Goal: Use online tool/utility: Utilize a website feature to perform a specific function

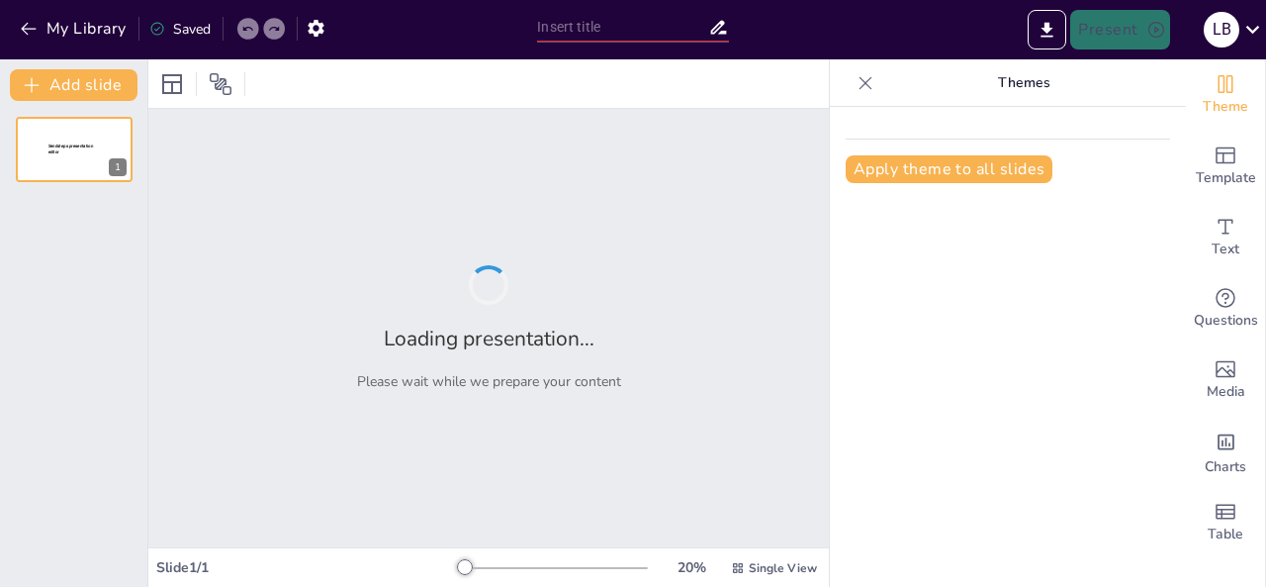
type input "Principios Fundamentales de la Ética en el Ejercicio Profesional"
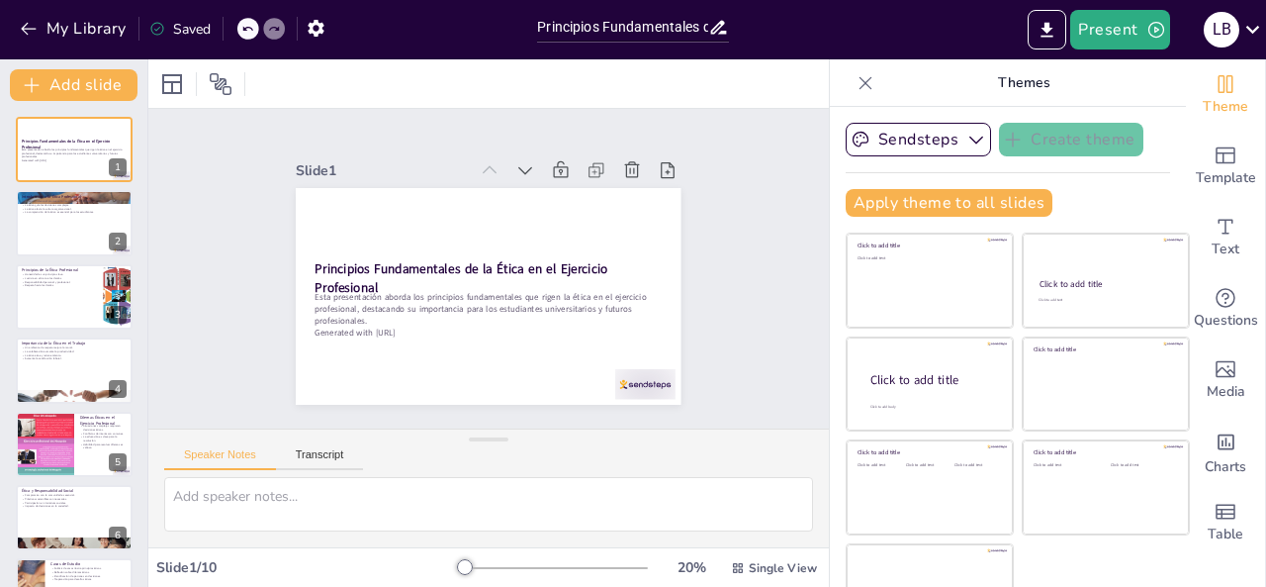
scroll to position [7, 0]
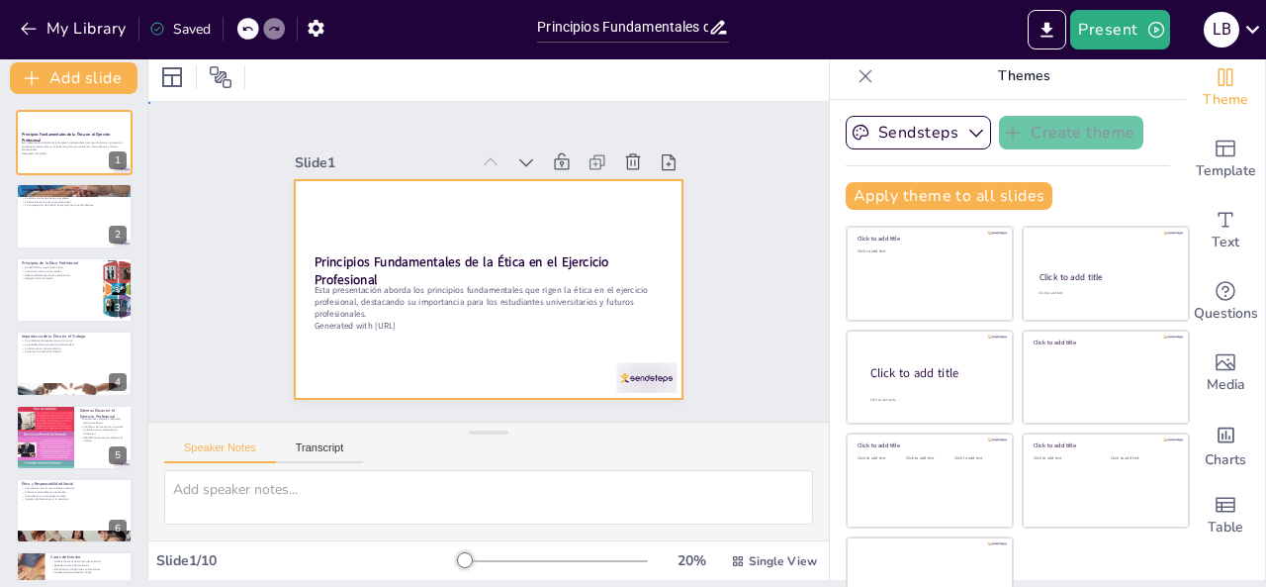
click at [573, 233] on div at bounding box center [466, 277] width 405 height 442
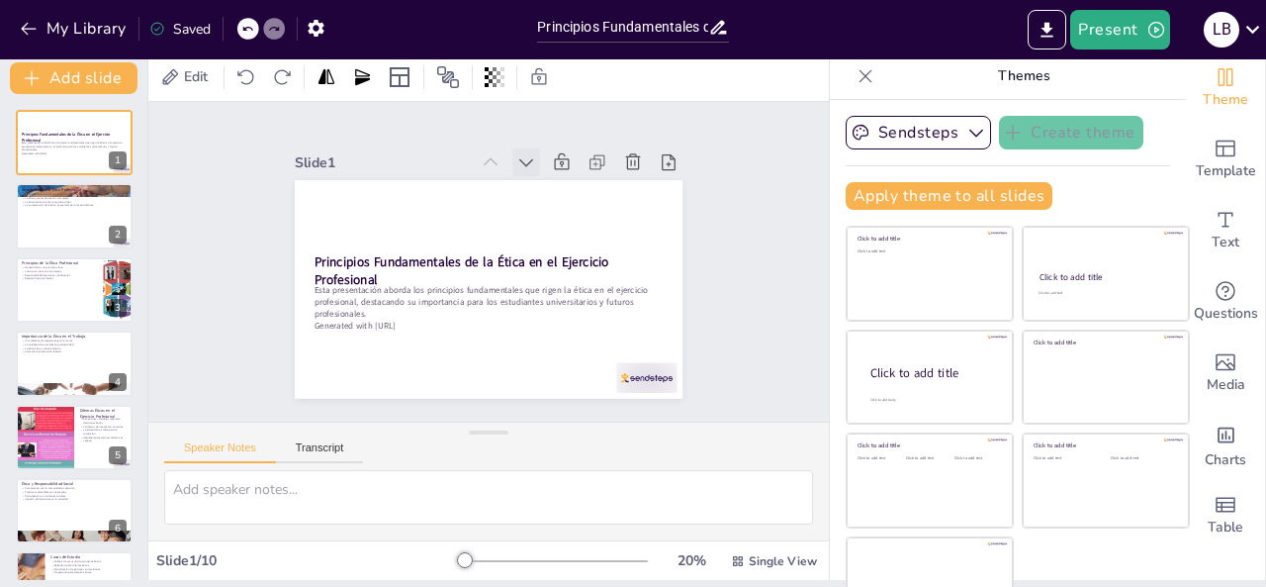
click at [543, 166] on icon at bounding box center [555, 178] width 25 height 25
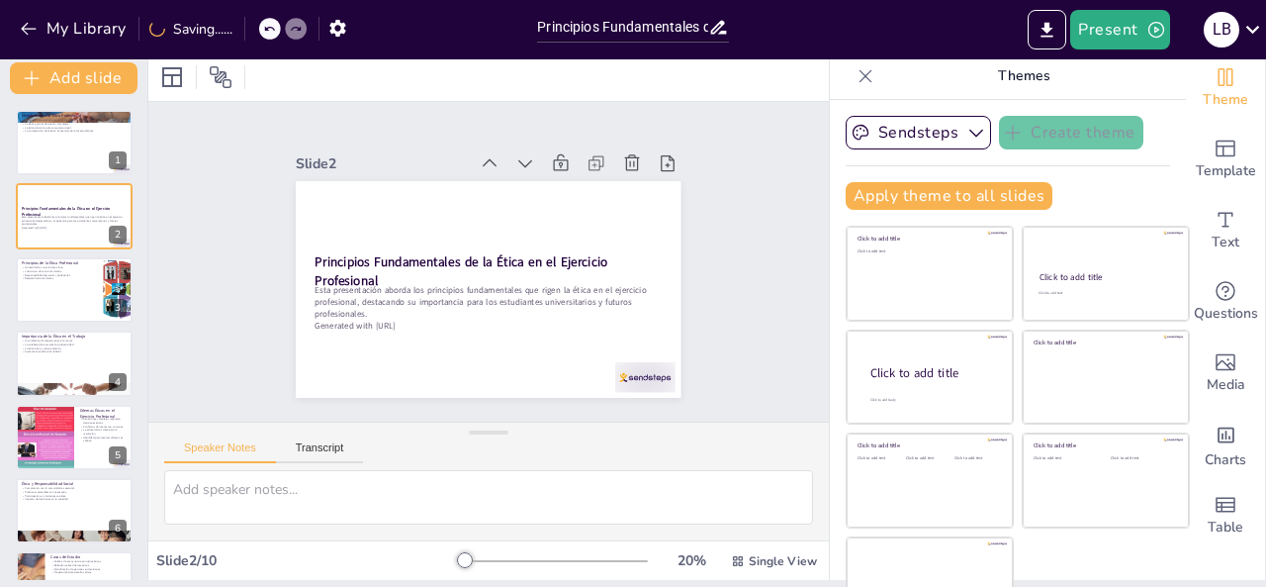
click at [568, 197] on icon at bounding box center [576, 204] width 16 height 14
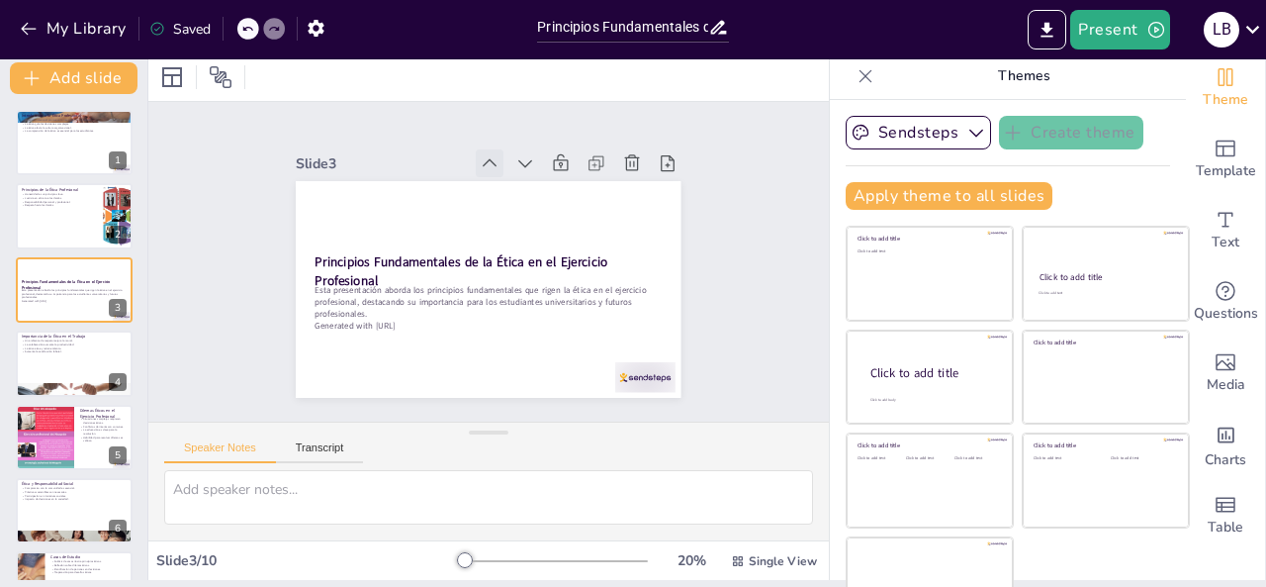
click at [533, 168] on icon at bounding box center [547, 182] width 28 height 28
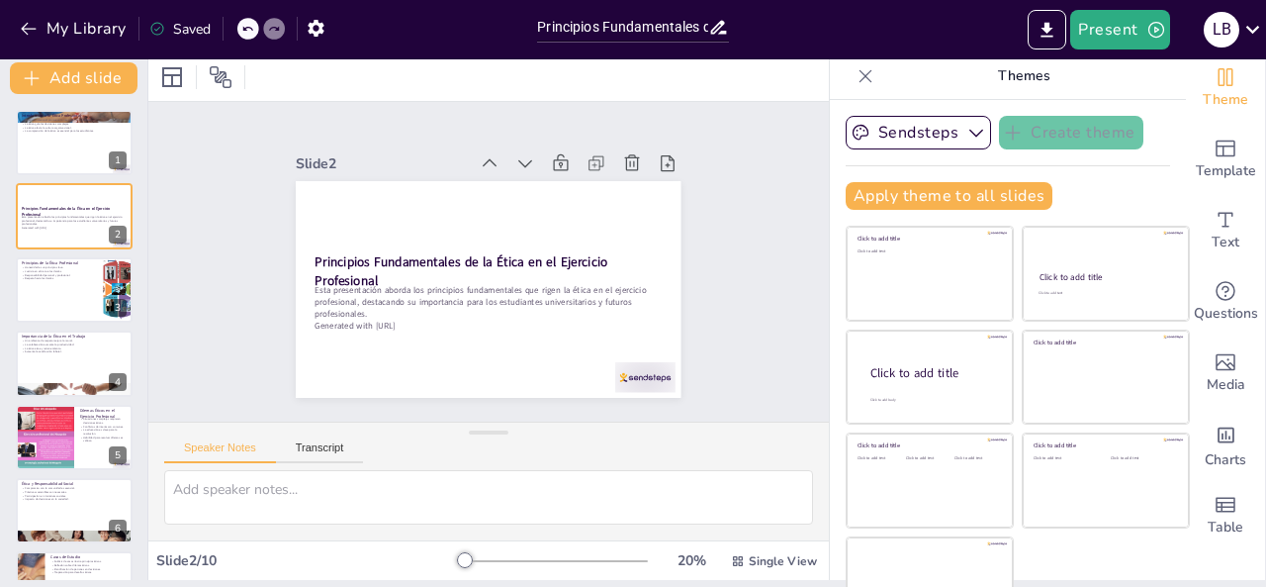
click at [499, 153] on icon at bounding box center [511, 165] width 24 height 24
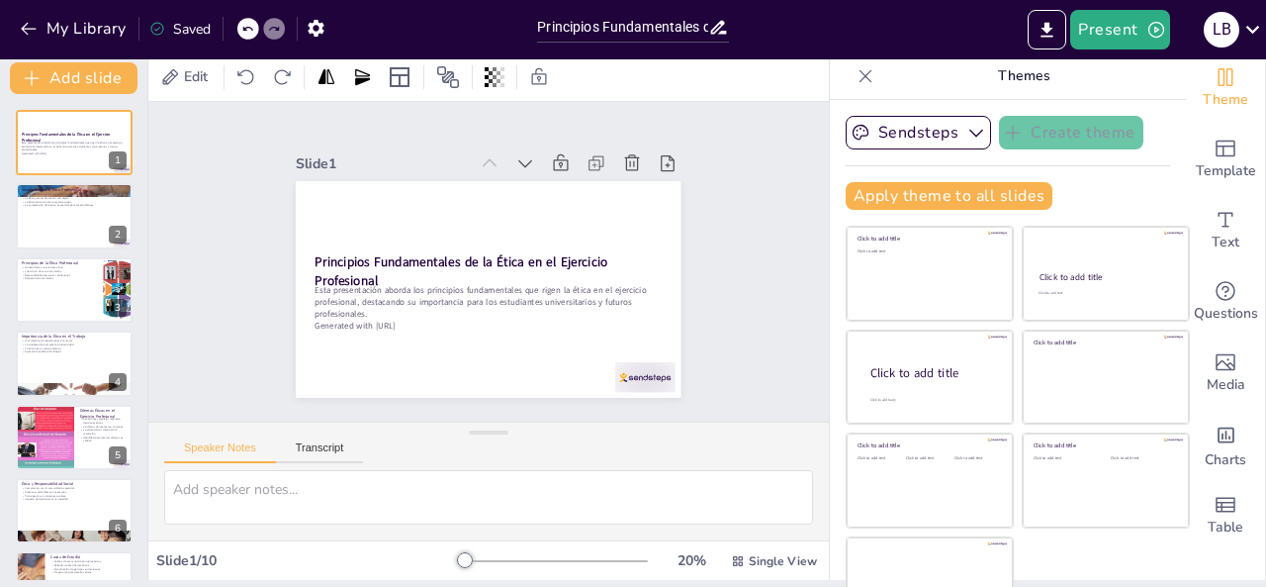
click at [525, 163] on icon at bounding box center [538, 176] width 27 height 27
click at [1054, 20] on icon "Export to PowerPoint" at bounding box center [1047, 30] width 21 height 21
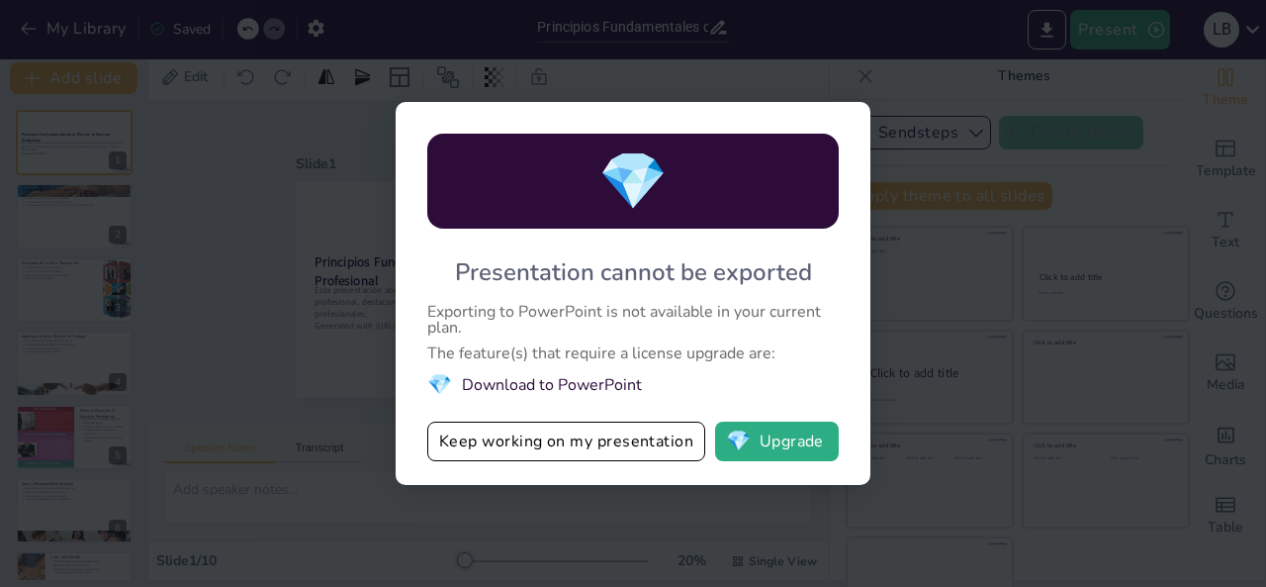
click at [970, 169] on div "💎 Presentation cannot be exported Exporting to PowerPoint is not available in y…" at bounding box center [633, 293] width 1266 height 587
drag, startPoint x: 992, startPoint y: 412, endPoint x: 863, endPoint y: 480, distance: 146.0
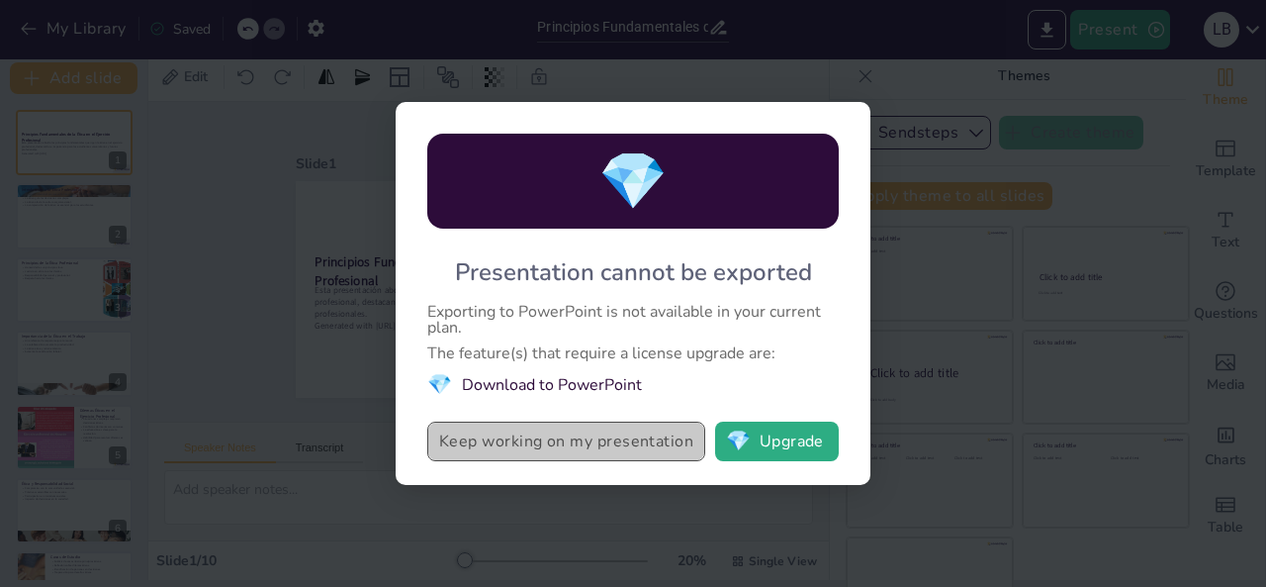
drag, startPoint x: 863, startPoint y: 480, endPoint x: 613, endPoint y: 454, distance: 250.6
drag, startPoint x: 977, startPoint y: 260, endPoint x: 520, endPoint y: 449, distance: 494.5
click at [520, 449] on button "Keep working on my presentation" at bounding box center [566, 441] width 278 height 40
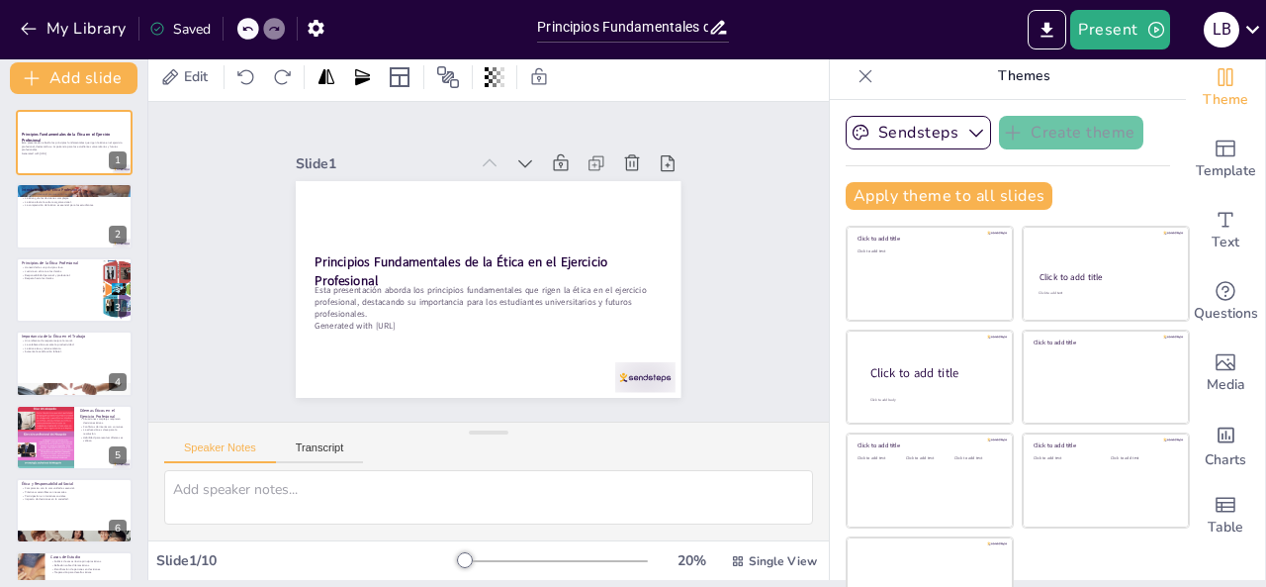
drag, startPoint x: 1074, startPoint y: 3, endPoint x: 1045, endPoint y: 88, distance: 90.1
click at [1045, 88] on p "Themes" at bounding box center [1023, 75] width 285 height 47
click at [1057, 22] on icon "Export to PowerPoint" at bounding box center [1047, 30] width 21 height 21
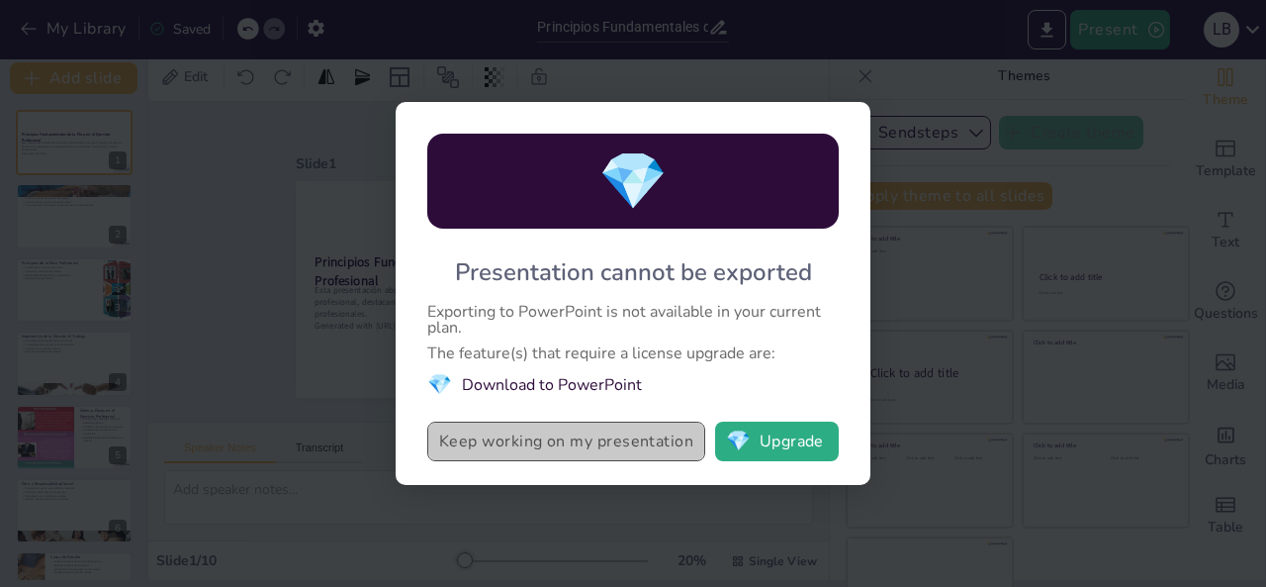
click at [553, 441] on button "Keep working on my presentation" at bounding box center [566, 441] width 278 height 40
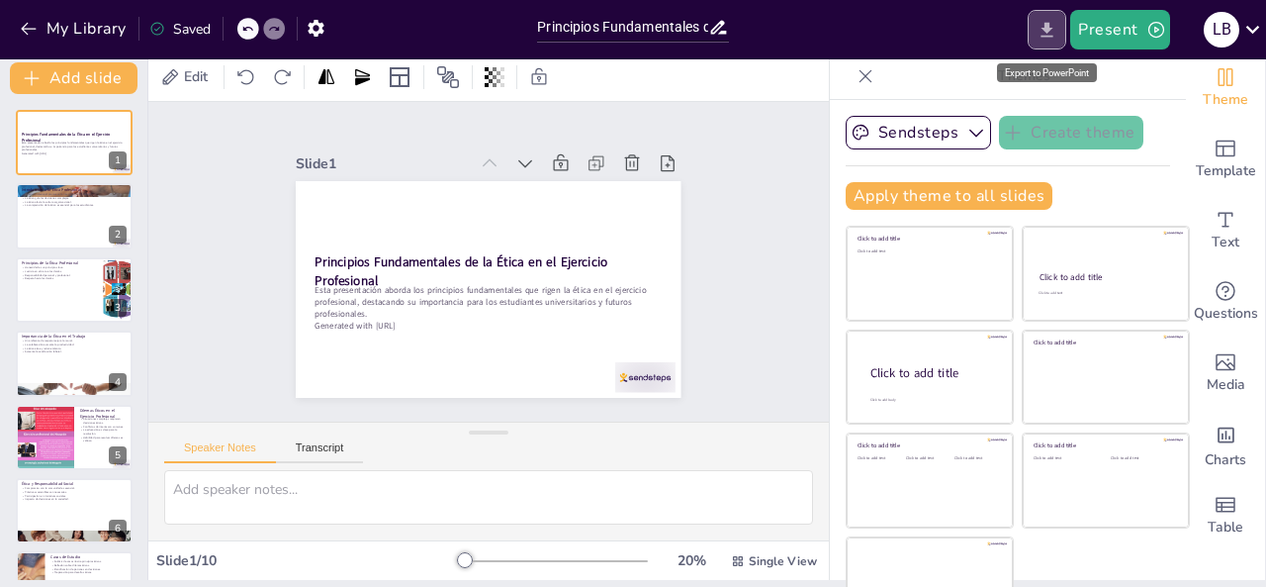
click at [1060, 23] on button "Export to PowerPoint" at bounding box center [1047, 30] width 39 height 40
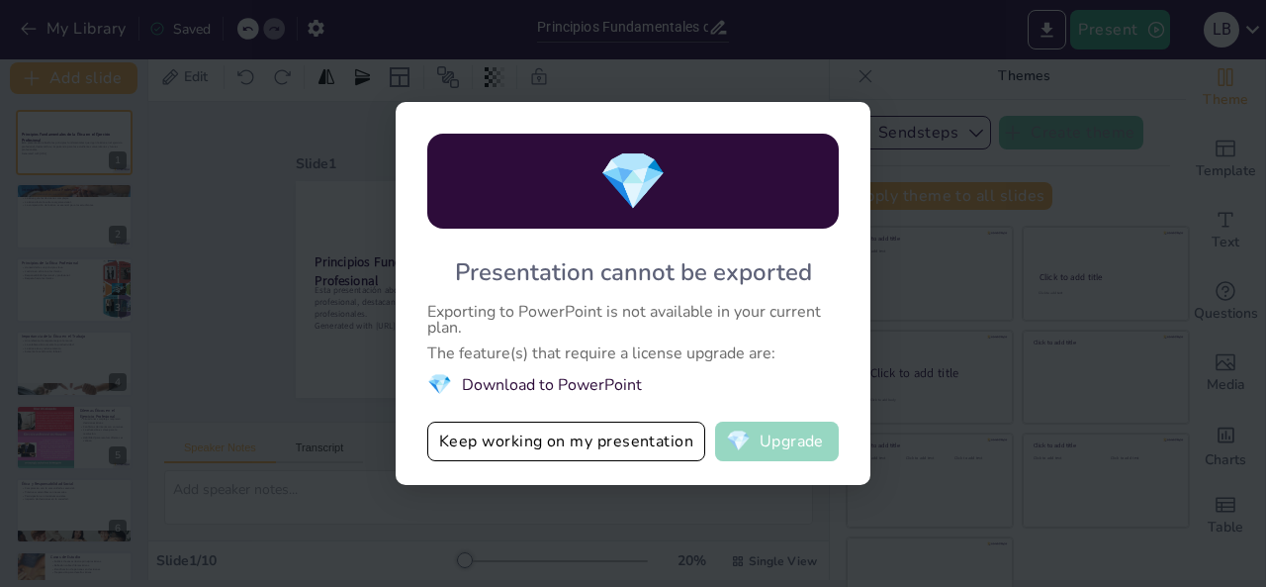
click at [751, 437] on span "💎" at bounding box center [738, 441] width 25 height 20
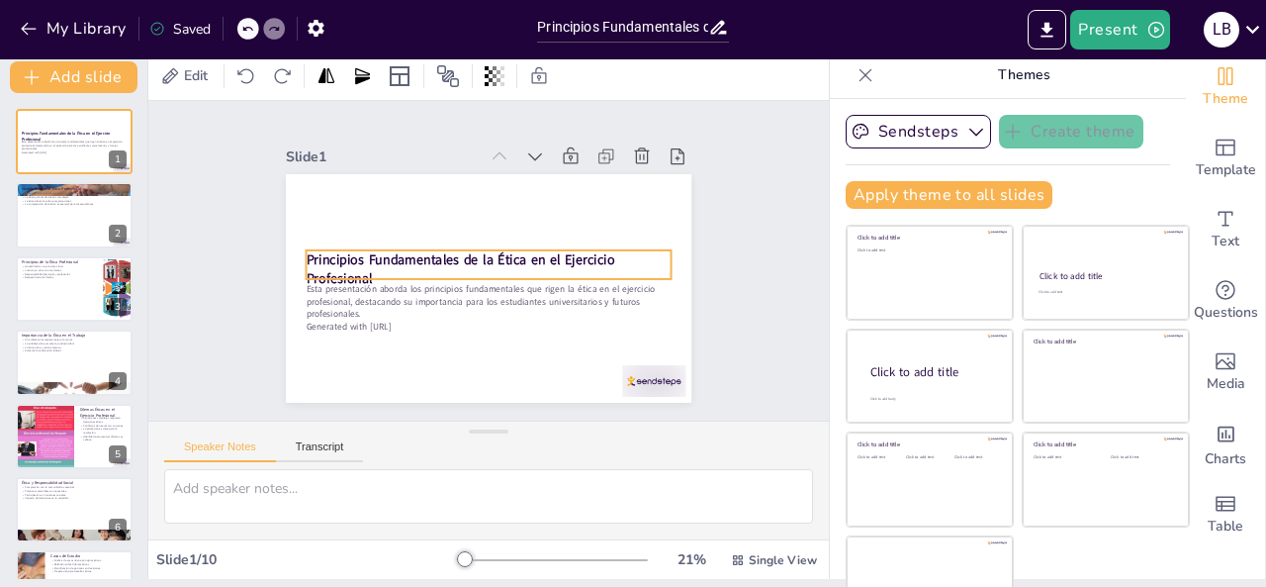
scroll to position [9, 0]
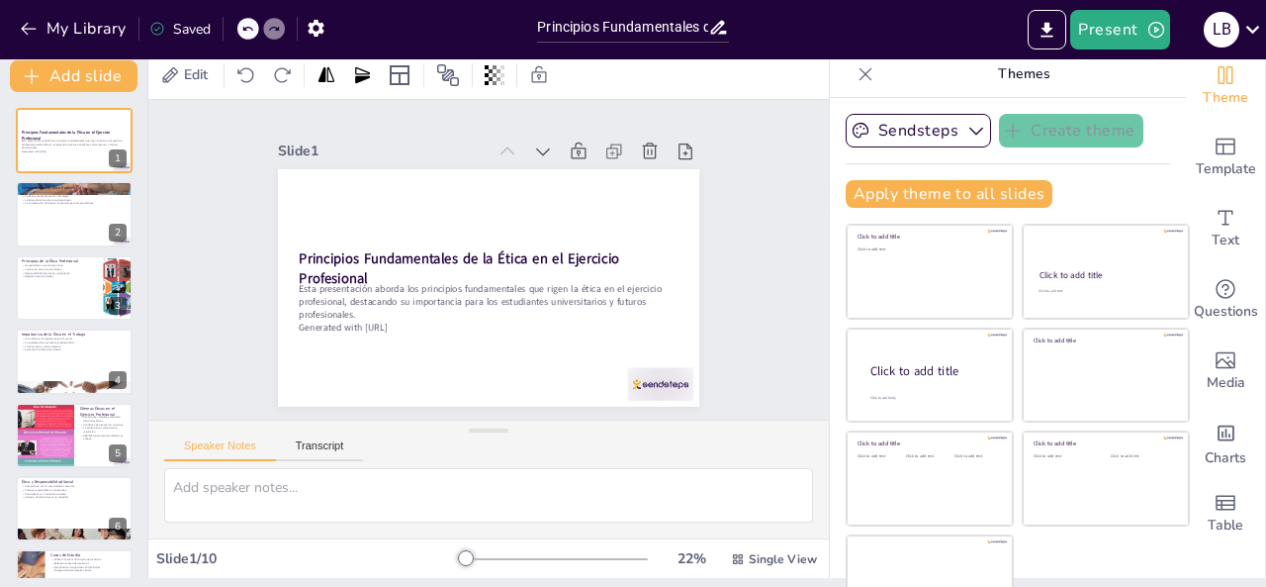
click at [489, 557] on div at bounding box center [553, 559] width 190 height 16
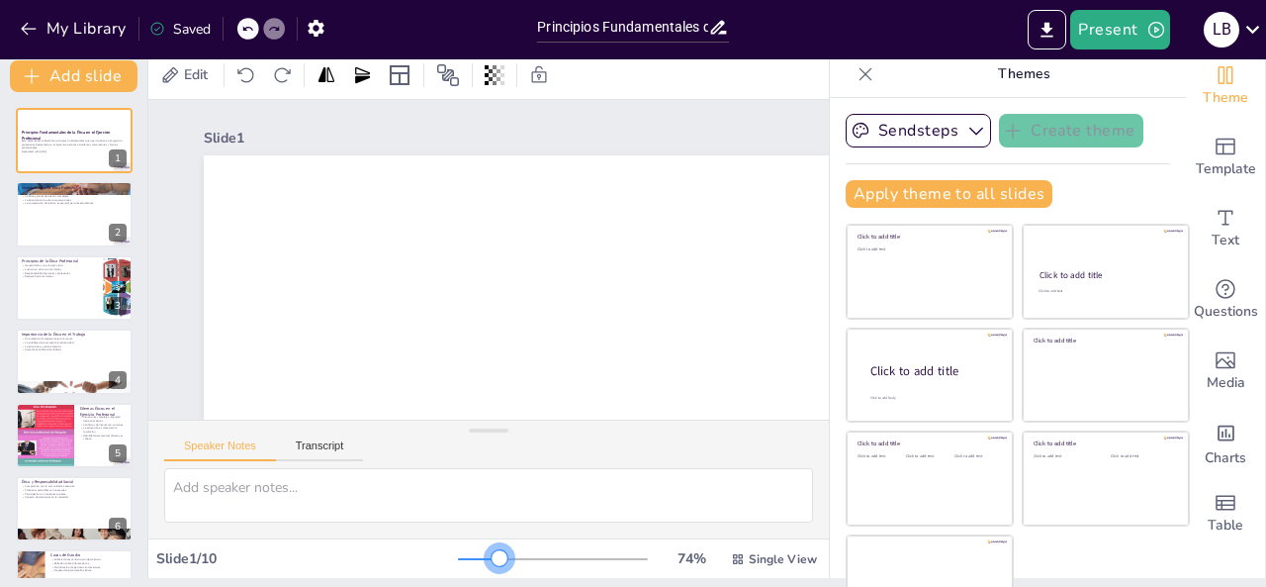
click at [472, 558] on div at bounding box center [479, 559] width 42 height 2
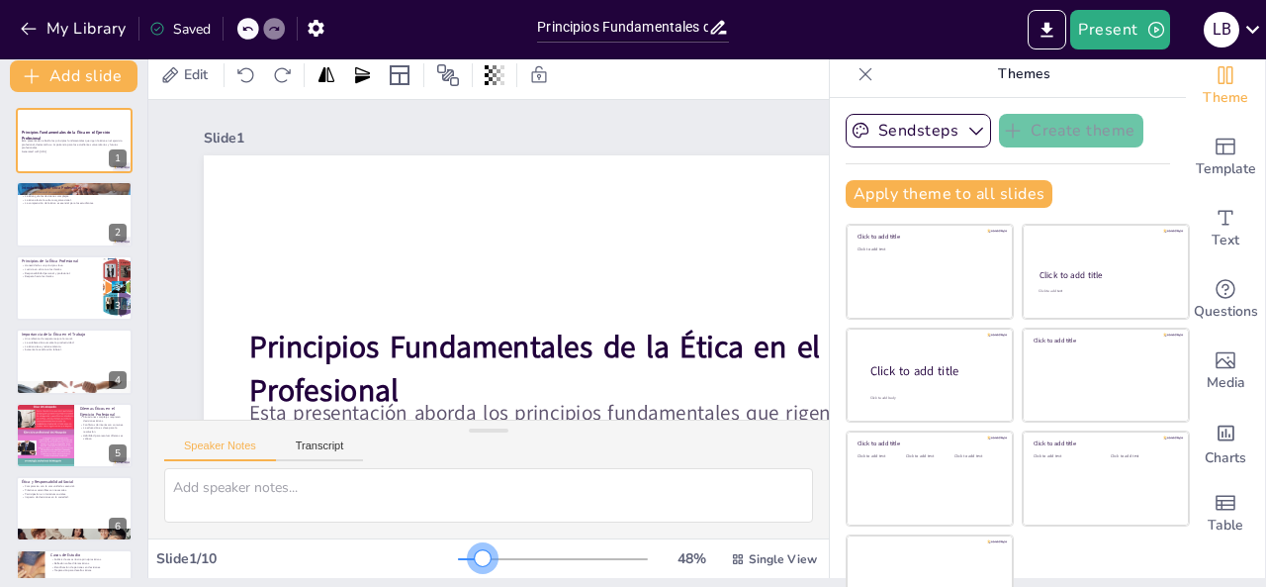
click at [458, 559] on div at bounding box center [553, 559] width 190 height 16
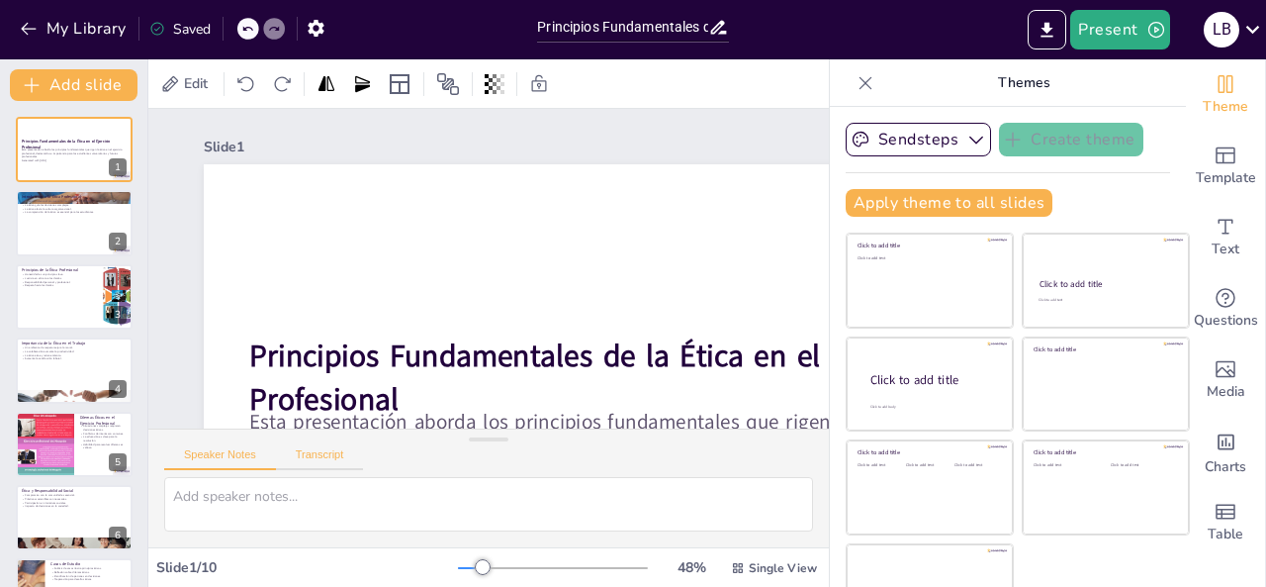
scroll to position [47, 0]
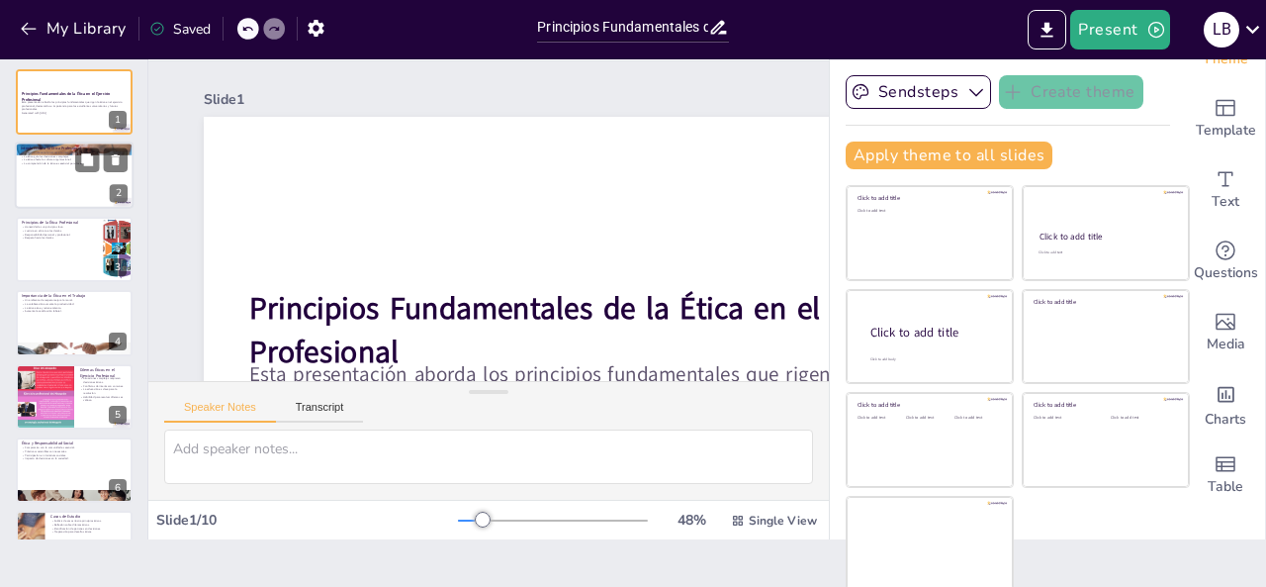
click at [99, 191] on div at bounding box center [74, 175] width 119 height 67
type textarea "La integridad es un [PERSON_NAME] fundamental en la ética profesional. Los prof…"
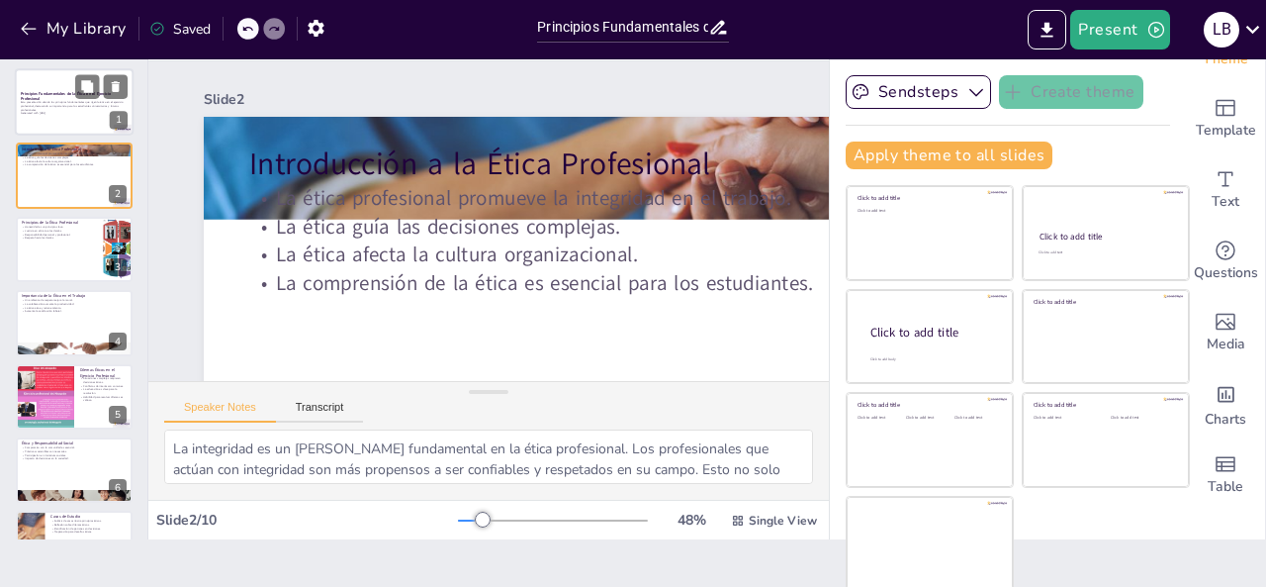
click at [73, 124] on div at bounding box center [74, 101] width 119 height 67
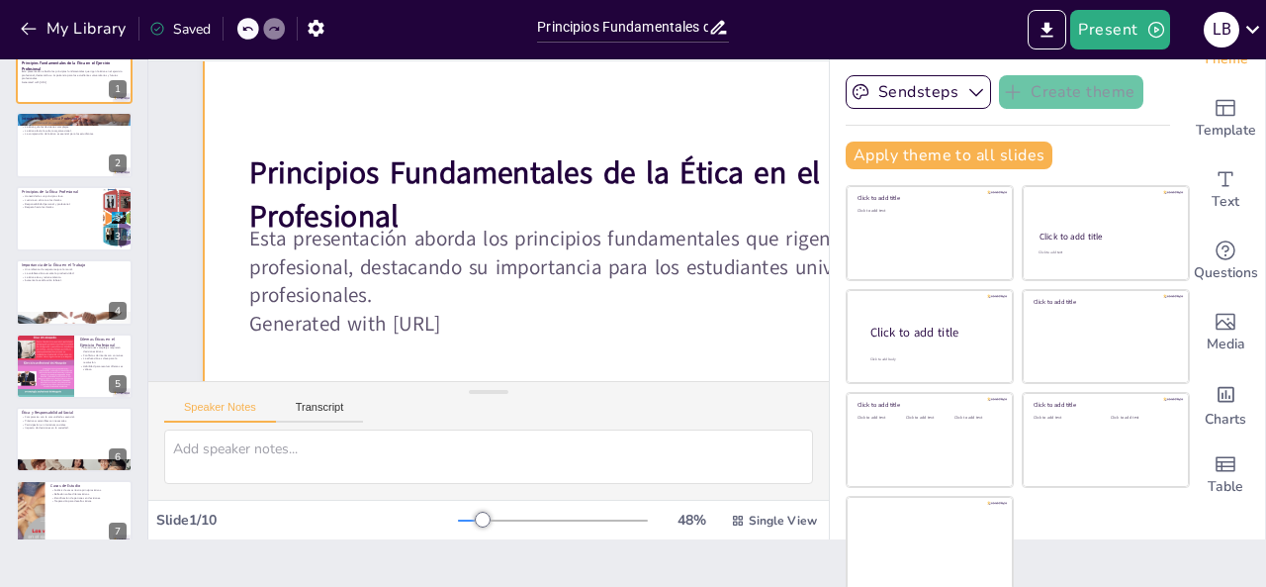
scroll to position [138, 0]
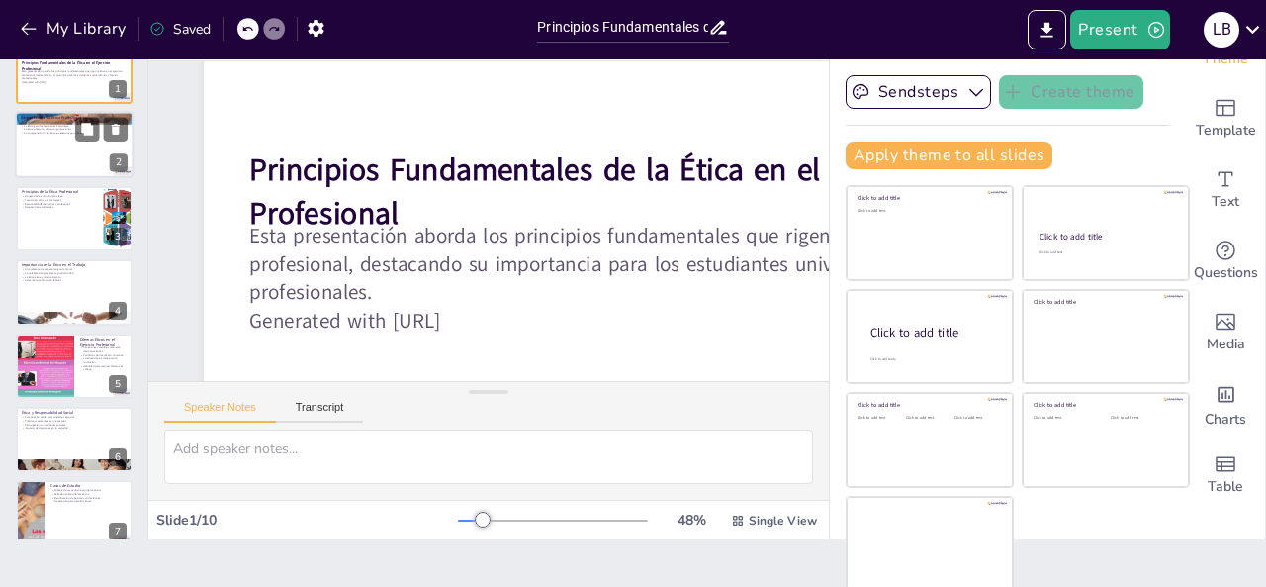
click at [75, 164] on div at bounding box center [74, 145] width 119 height 67
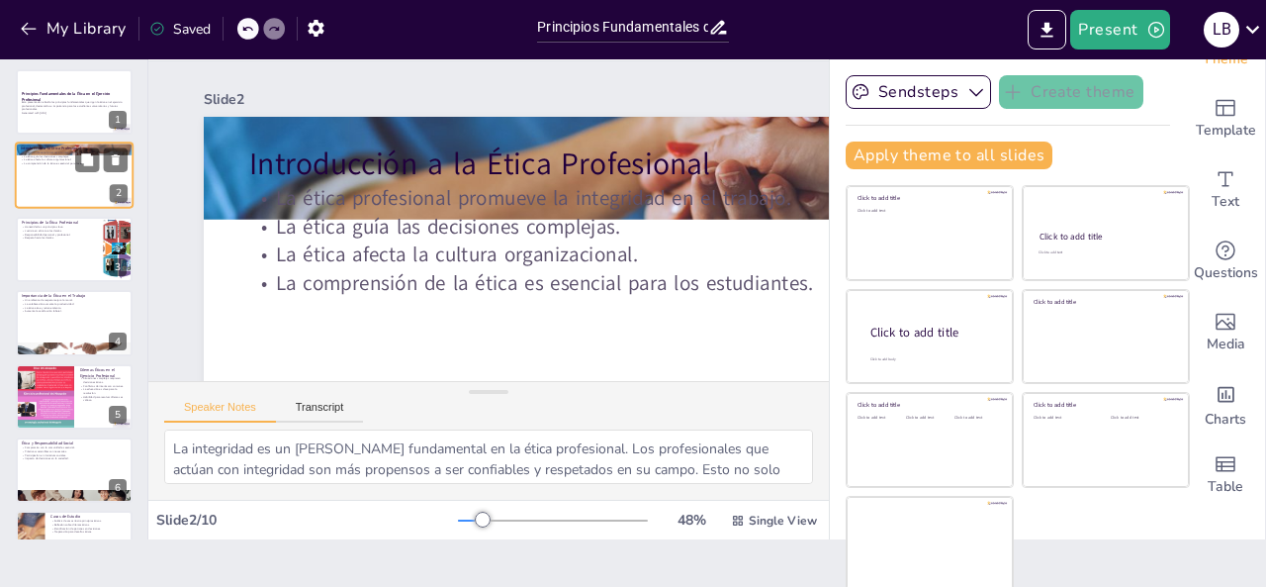
scroll to position [0, 0]
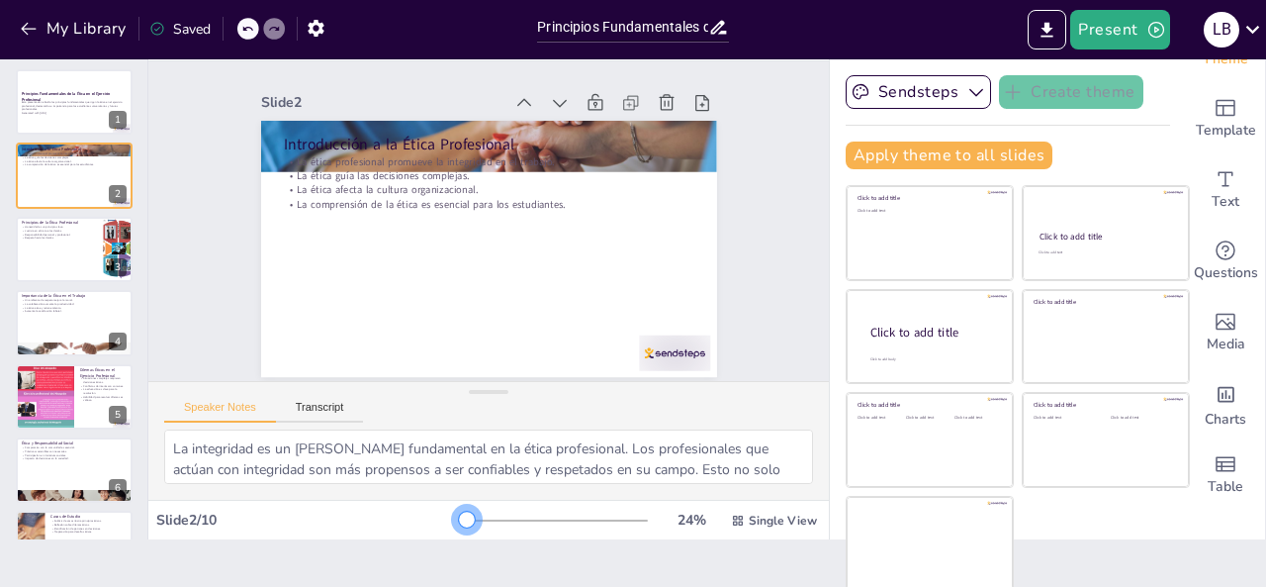
click at [458, 519] on div at bounding box center [462, 520] width 9 height 2
click at [458, 519] on div at bounding box center [553, 520] width 190 height 16
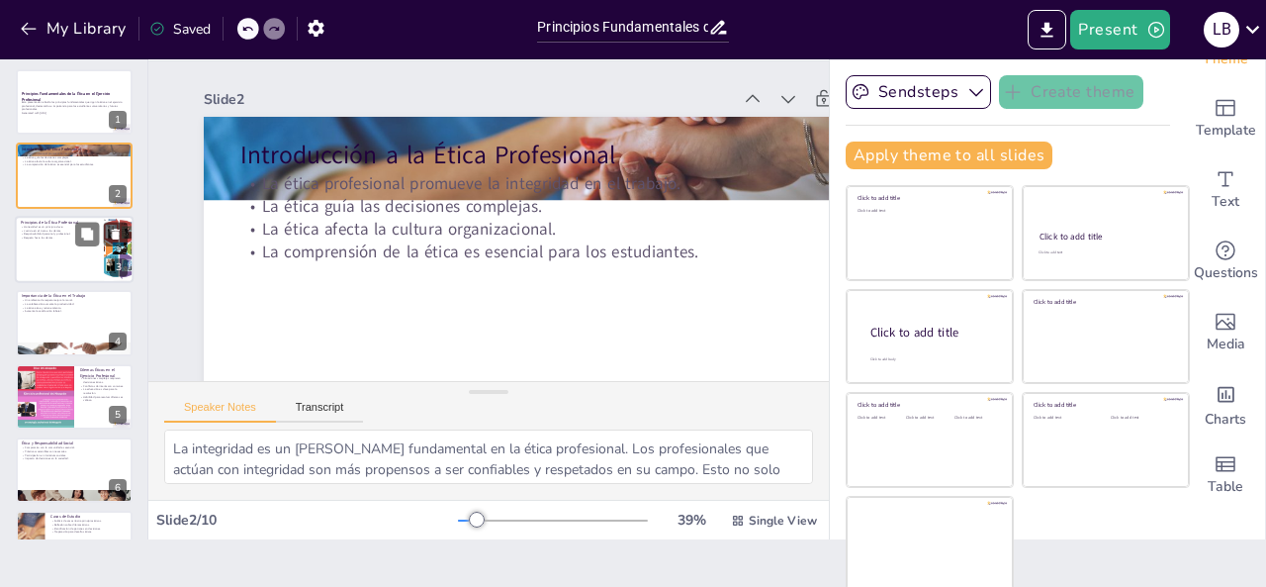
click at [69, 272] on div at bounding box center [74, 249] width 119 height 67
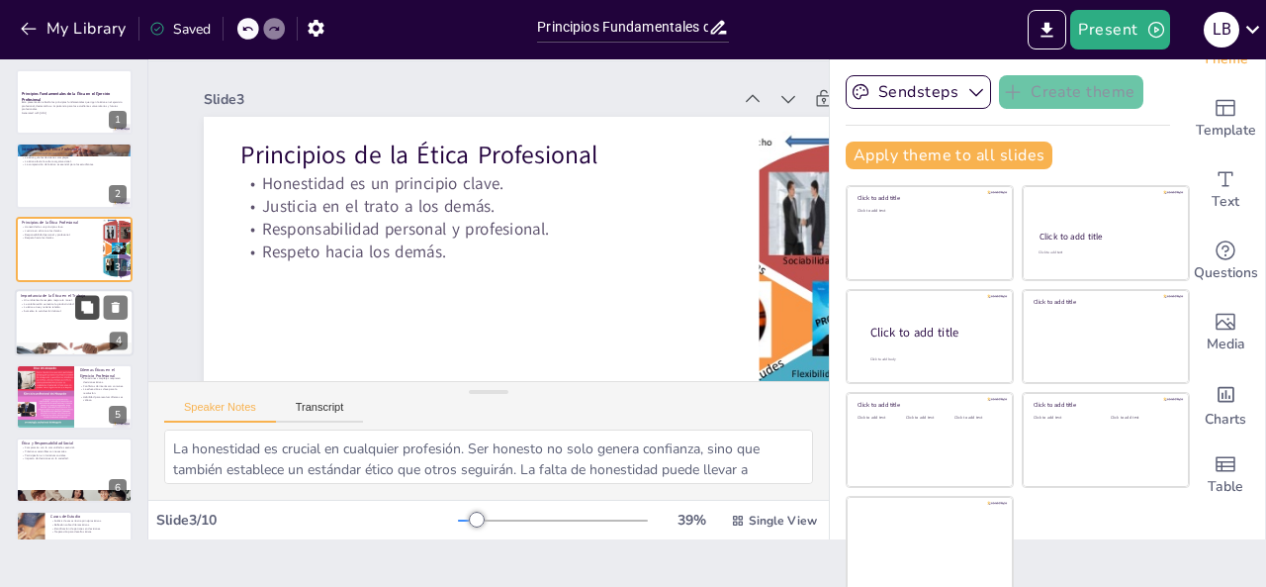
click at [99, 308] on button at bounding box center [87, 308] width 24 height 24
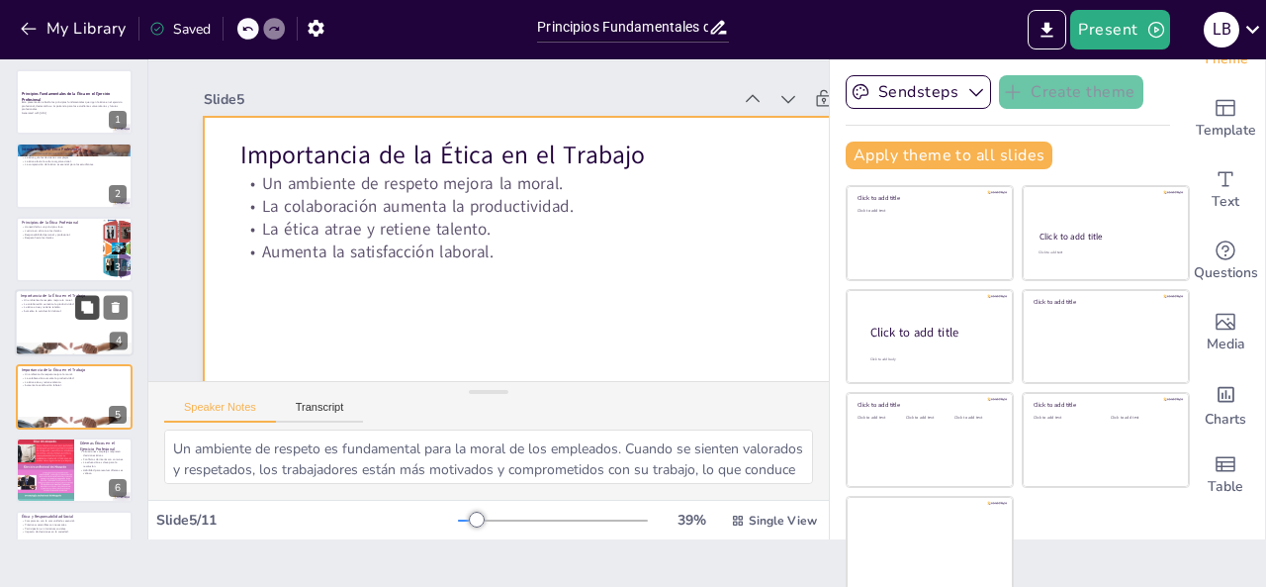
scroll to position [104, 0]
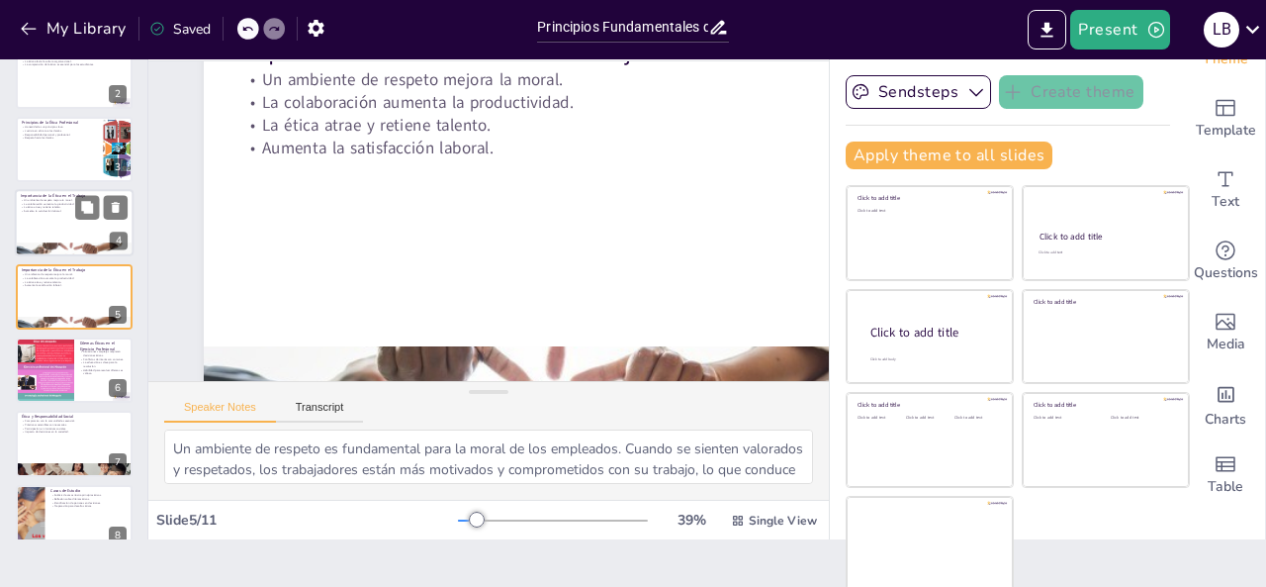
click at [85, 241] on div at bounding box center [74, 222] width 119 height 67
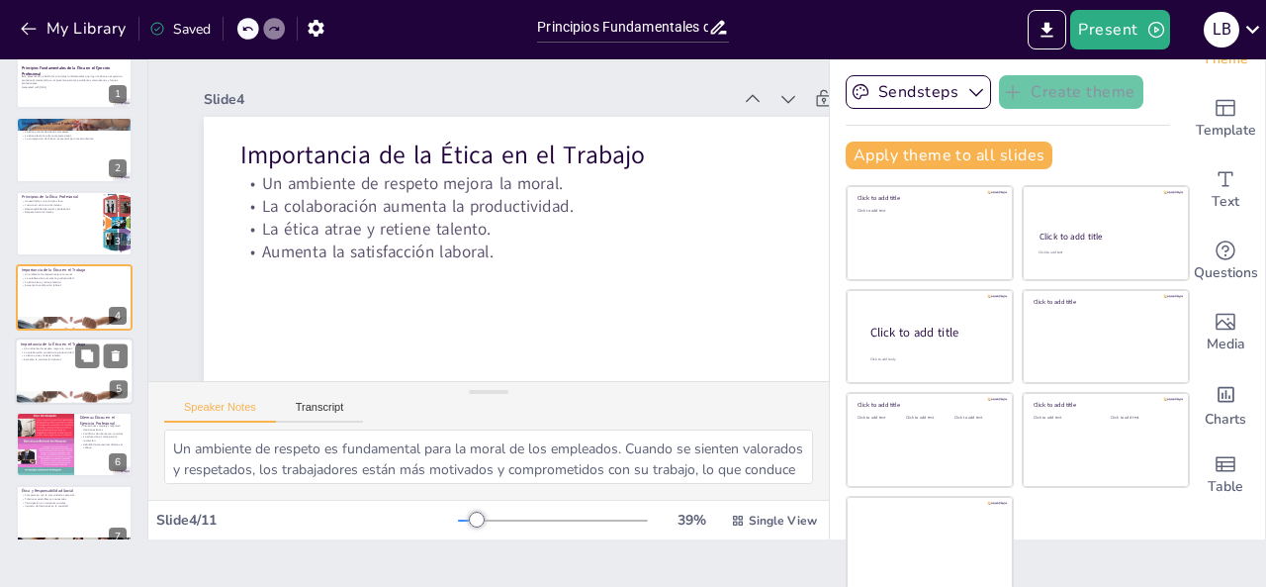
click at [48, 364] on div at bounding box center [74, 370] width 119 height 67
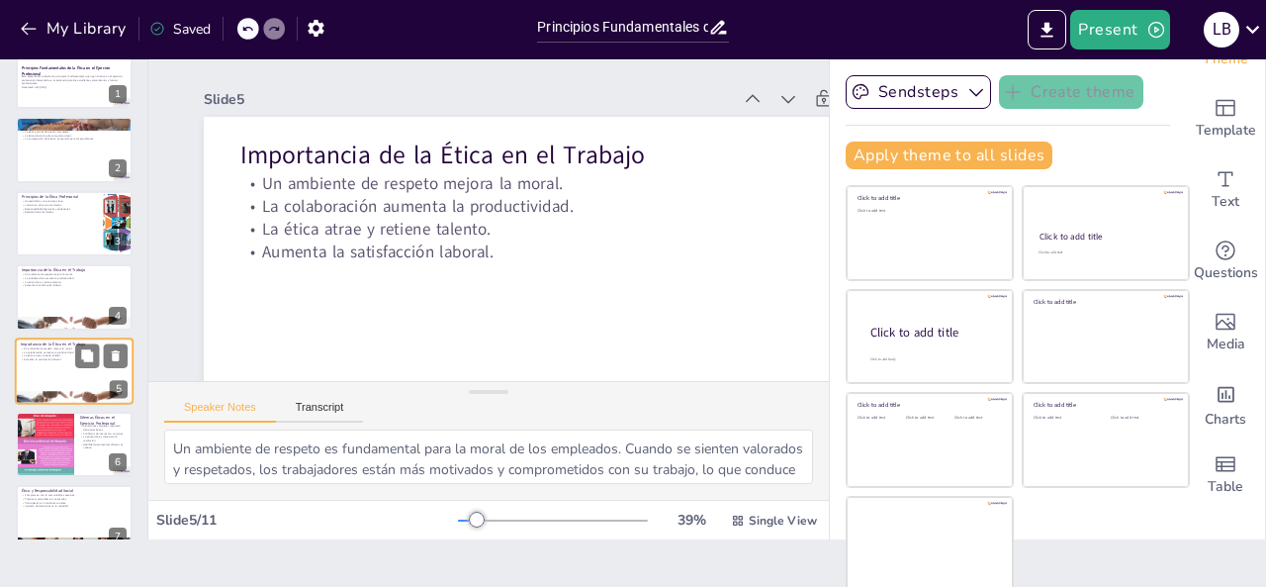
scroll to position [100, 0]
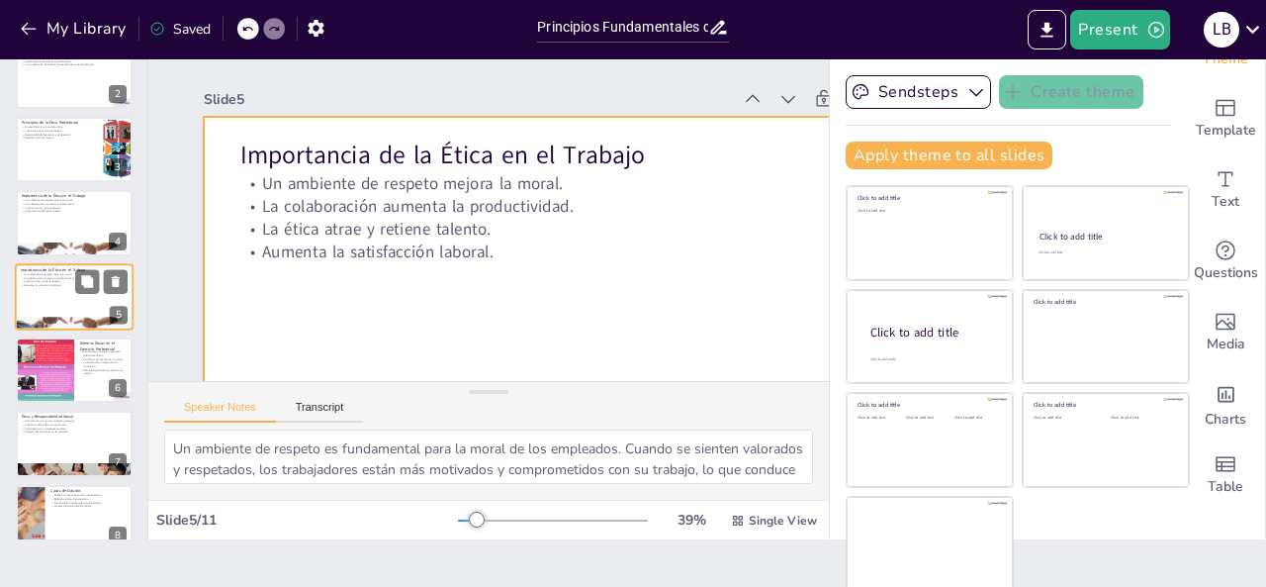
click at [47, 299] on div at bounding box center [74, 296] width 119 height 67
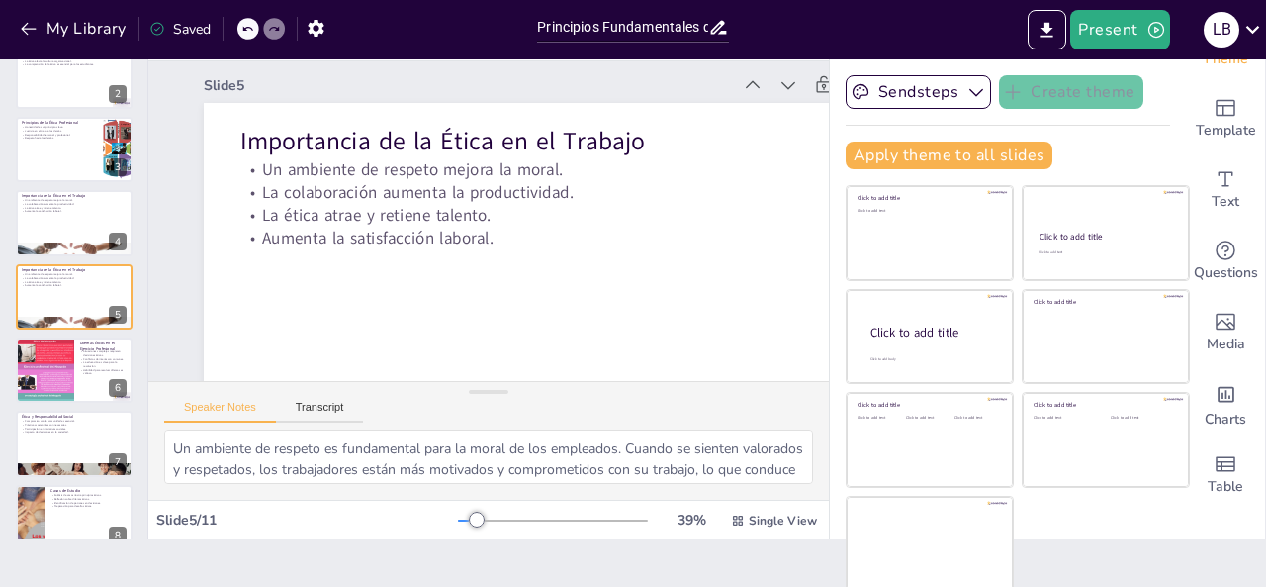
scroll to position [12, 0]
click at [85, 245] on div at bounding box center [74, 249] width 119 height 79
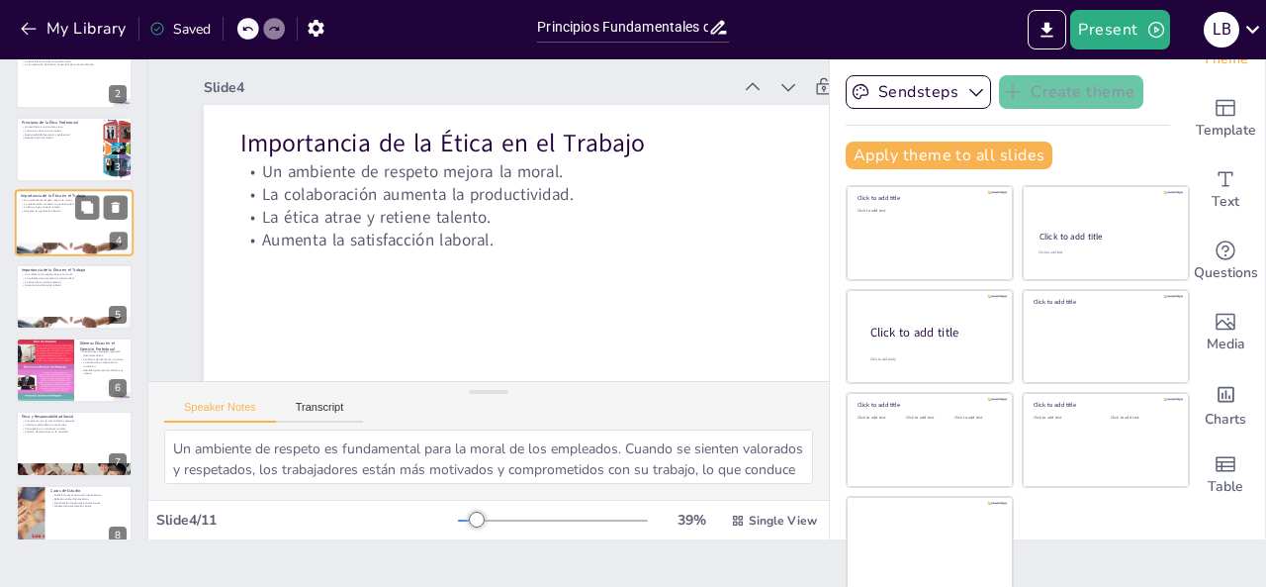
scroll to position [0, 0]
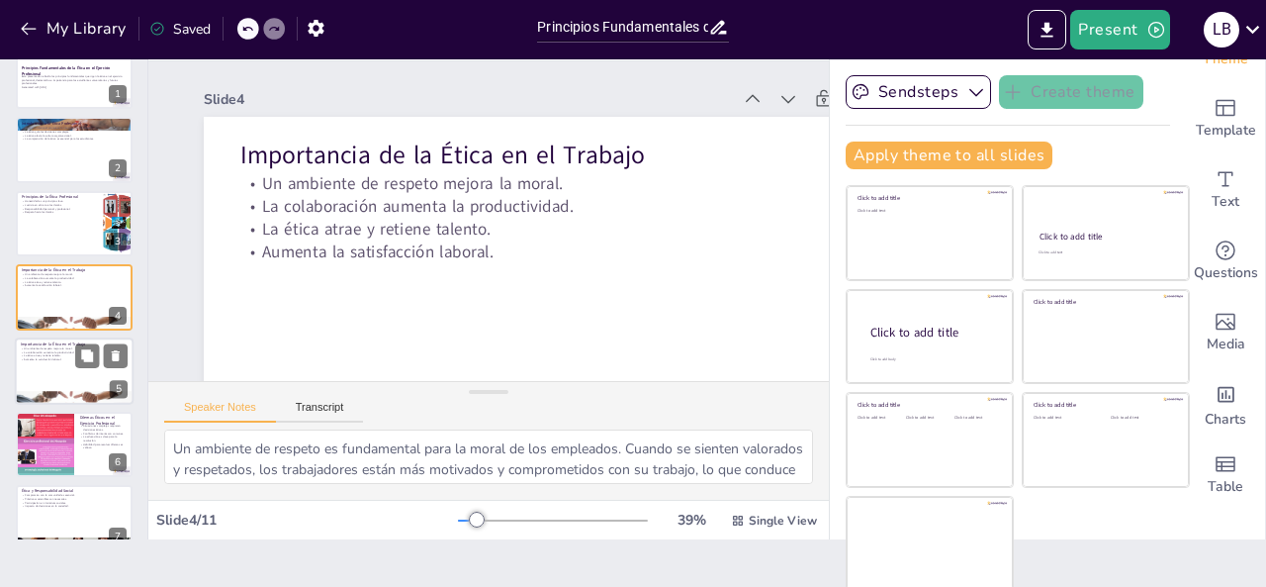
click at [51, 373] on div at bounding box center [74, 370] width 119 height 67
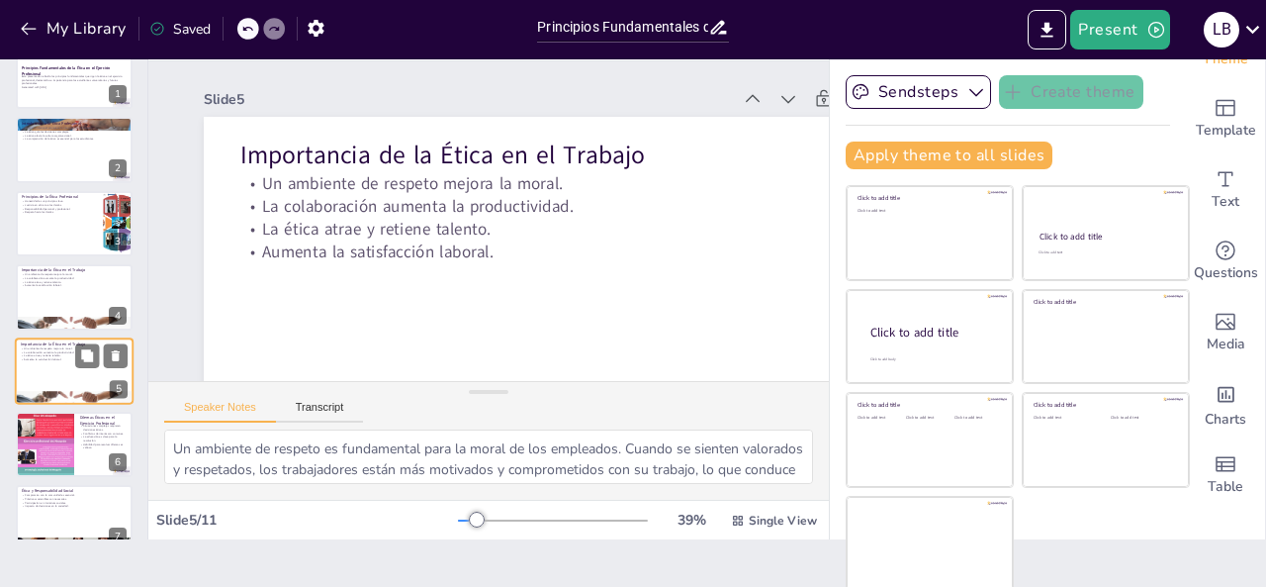
scroll to position [100, 0]
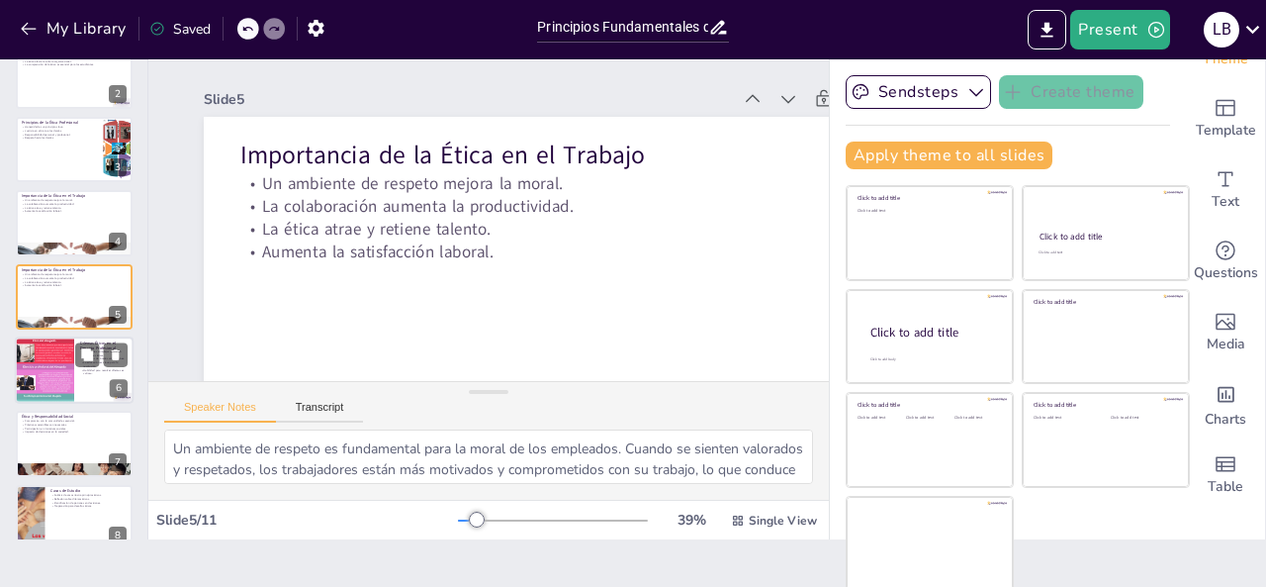
click at [59, 361] on div at bounding box center [44, 370] width 59 height 119
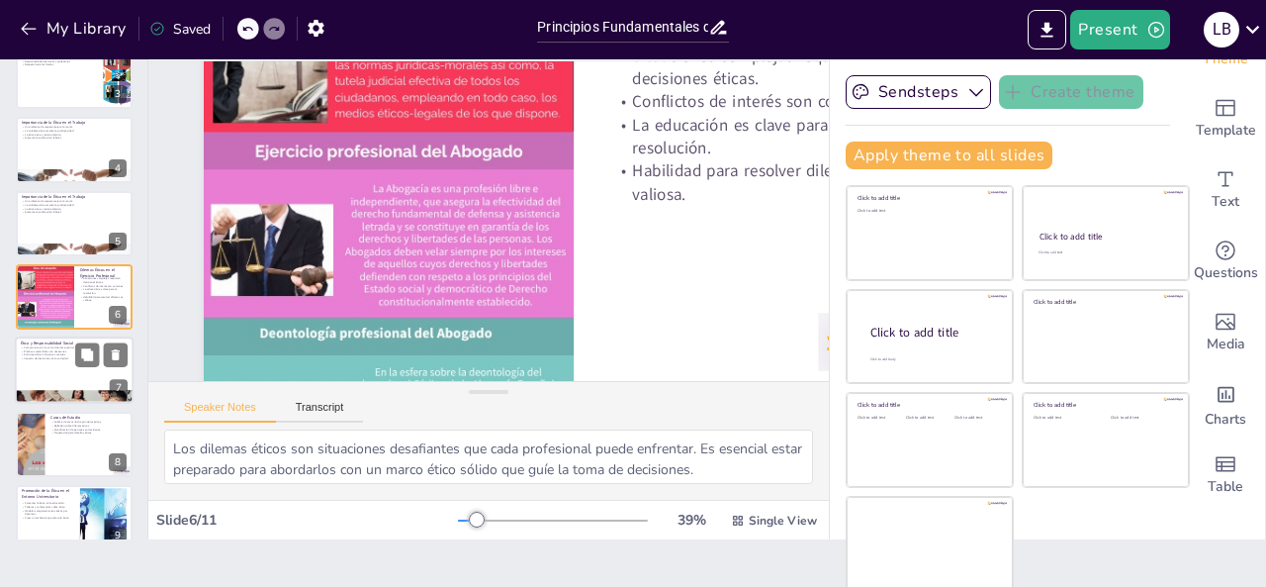
scroll to position [167, 0]
click at [44, 377] on div at bounding box center [74, 370] width 119 height 67
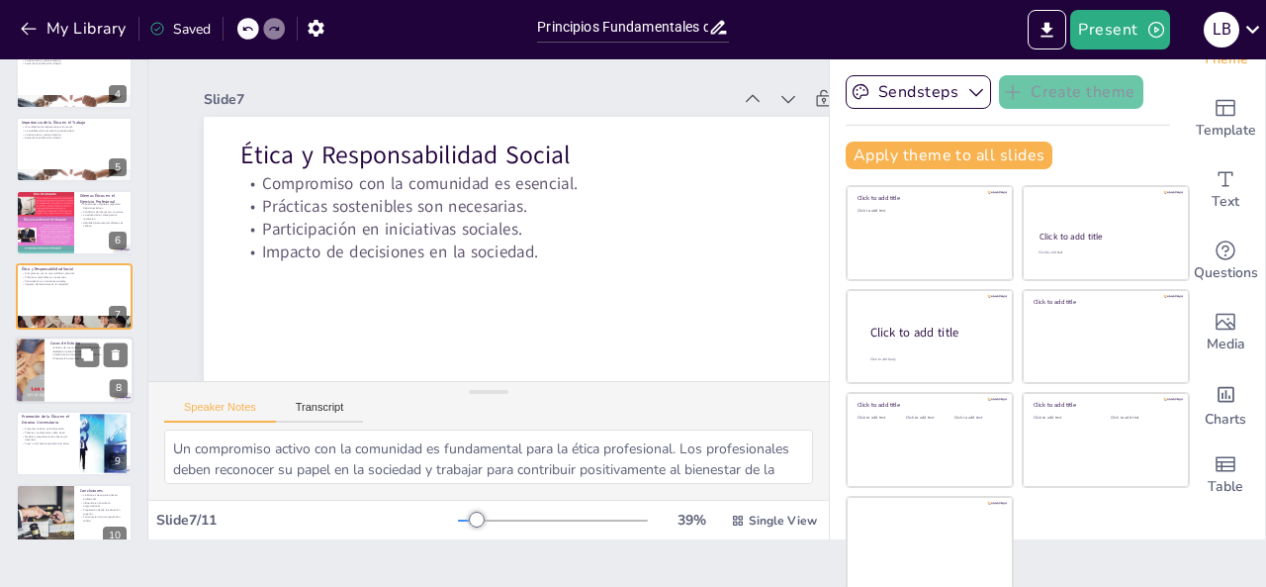
click at [47, 379] on div at bounding box center [74, 369] width 119 height 67
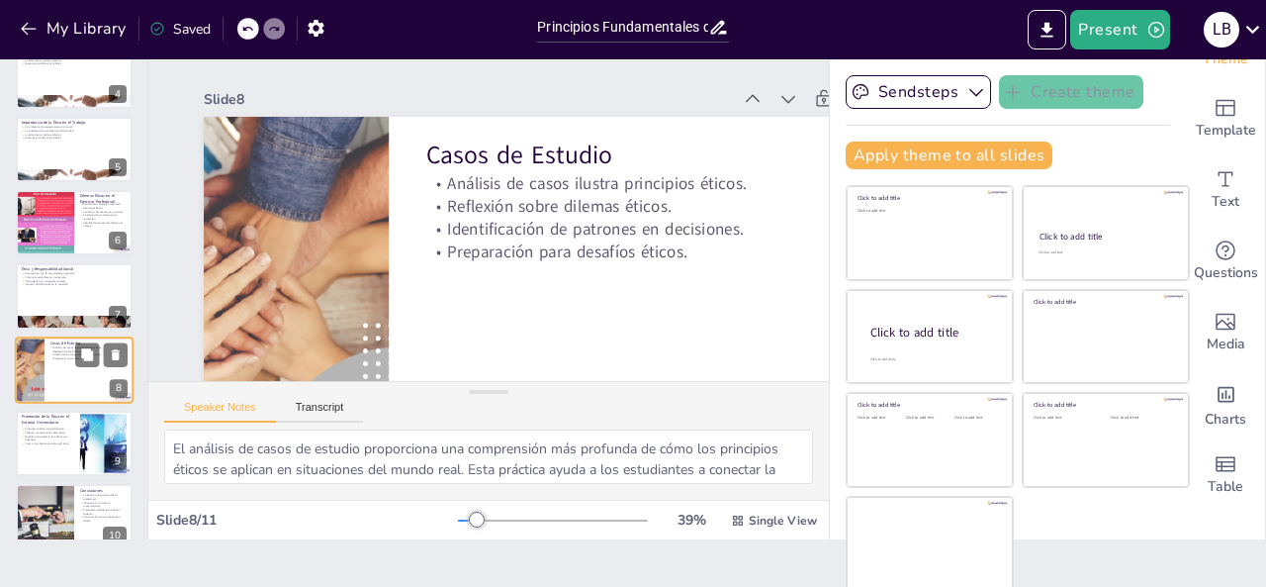
scroll to position [320, 0]
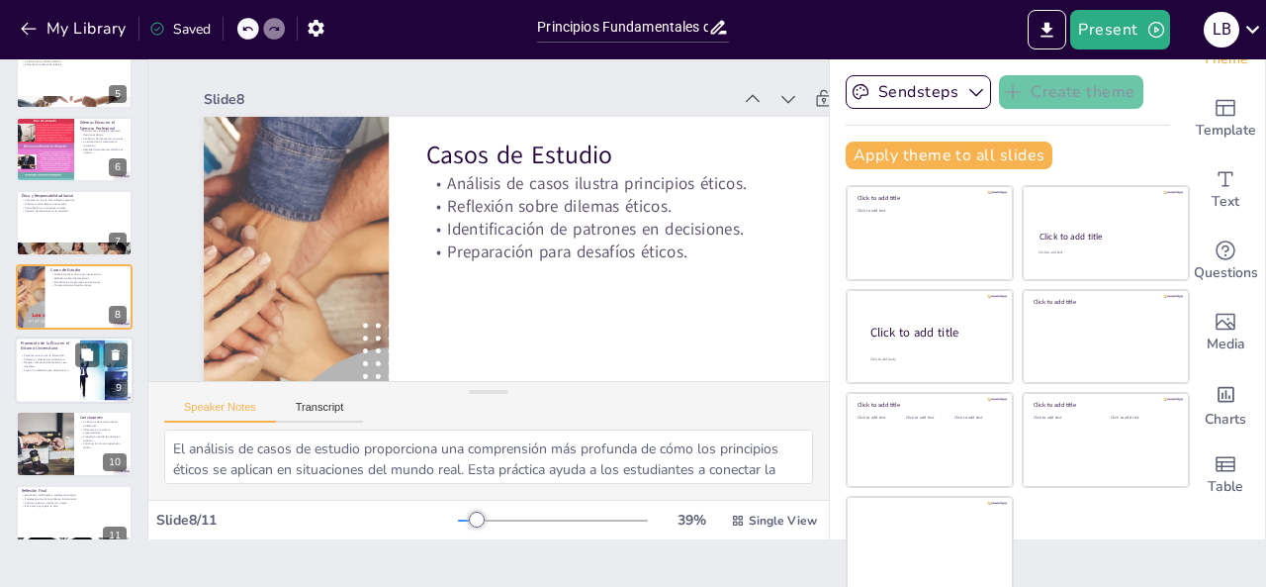
click at [44, 362] on p "Modelar comportamientos éticos por docentes." at bounding box center [47, 364] width 53 height 7
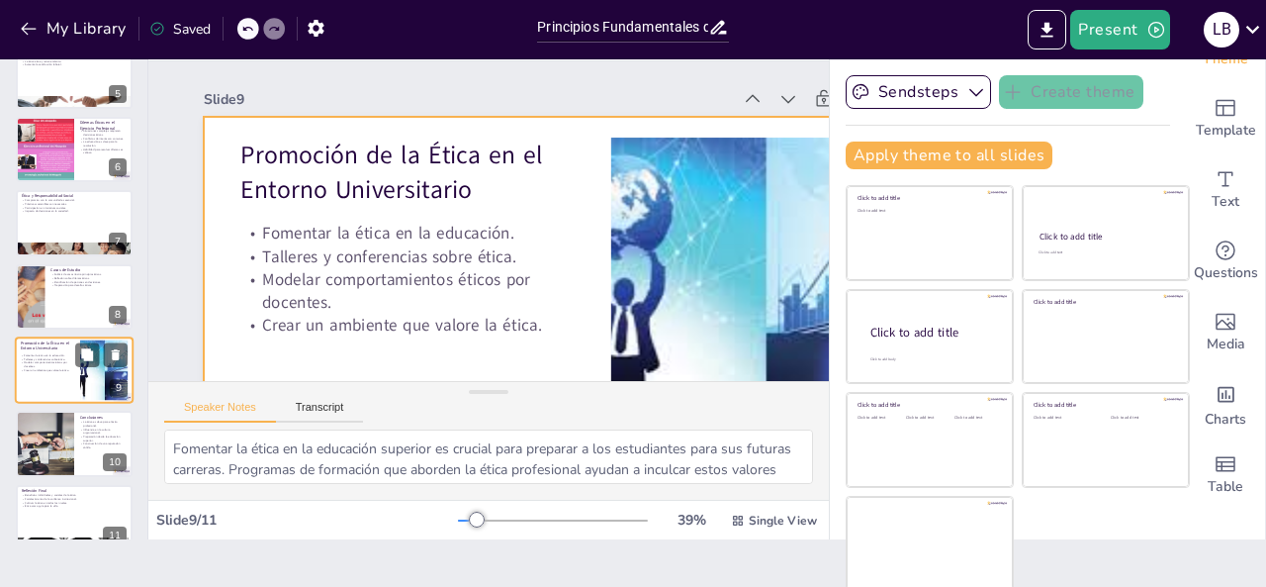
scroll to position [346, 0]
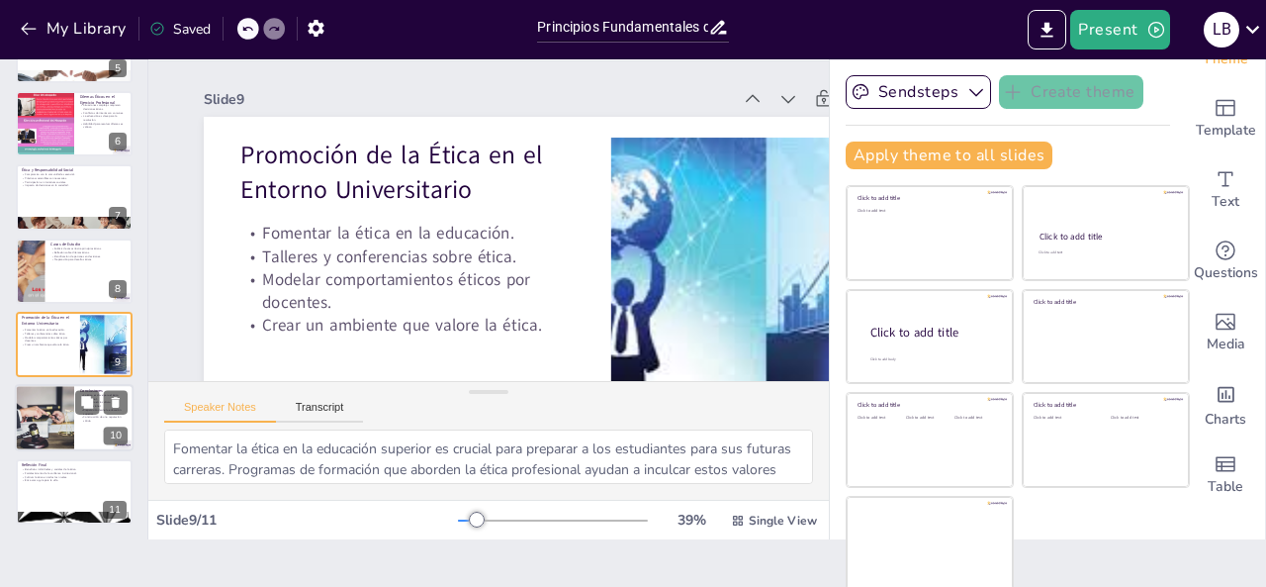
click at [45, 412] on div at bounding box center [44, 418] width 119 height 67
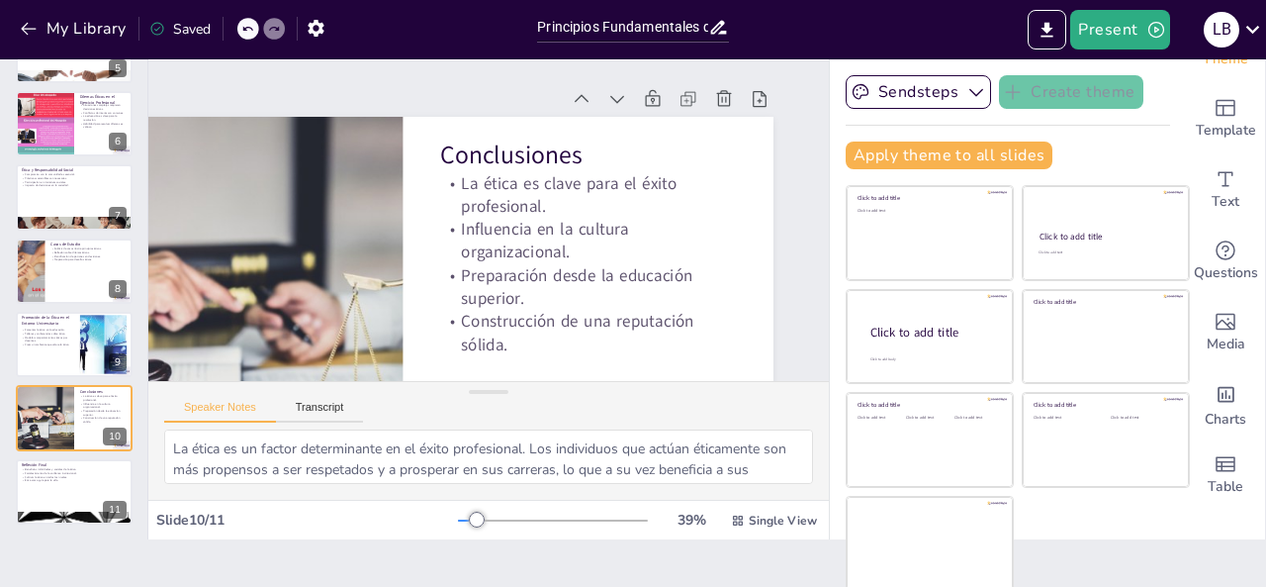
scroll to position [0, 202]
click at [57, 507] on div at bounding box center [74, 491] width 119 height 67
type textarea "La ética profesional aporta beneficios tanto a nivel individual como social. Lo…"
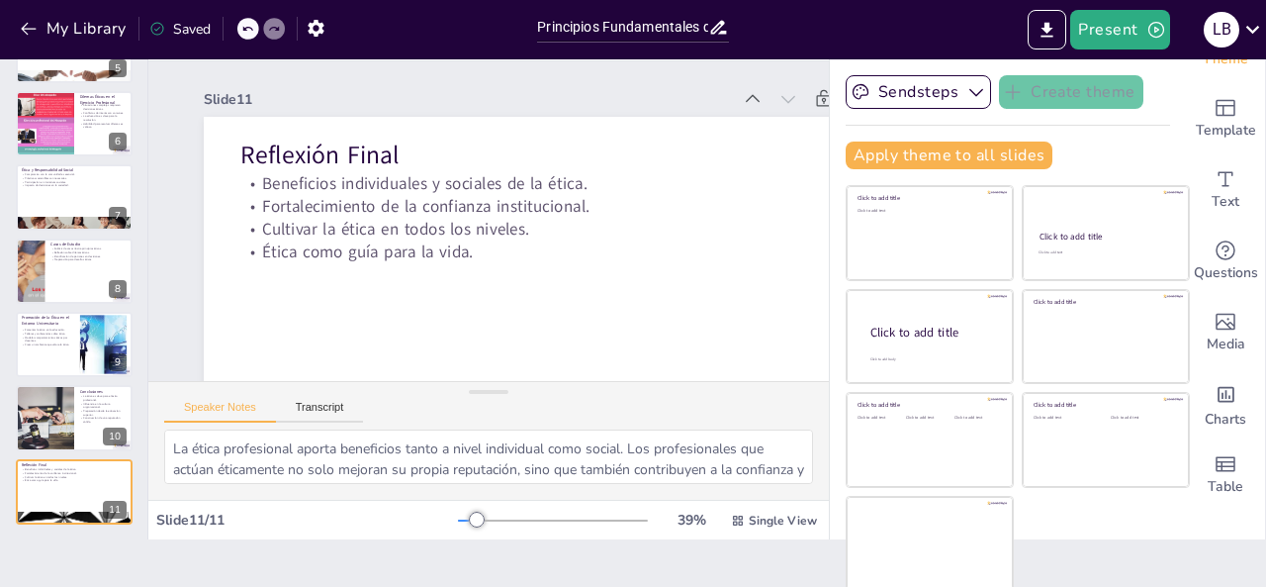
scroll to position [0, 0]
